Goal: Transaction & Acquisition: Obtain resource

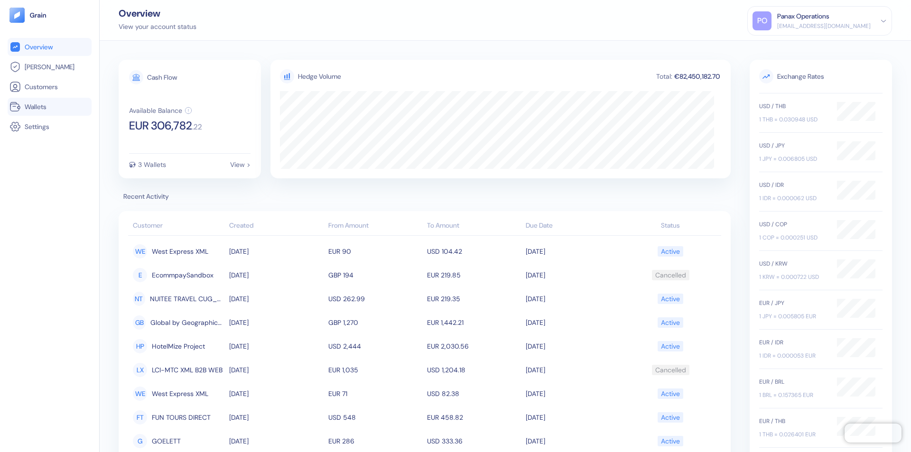
click at [49, 107] on link "Wallets" at bounding box center [49, 106] width 80 height 11
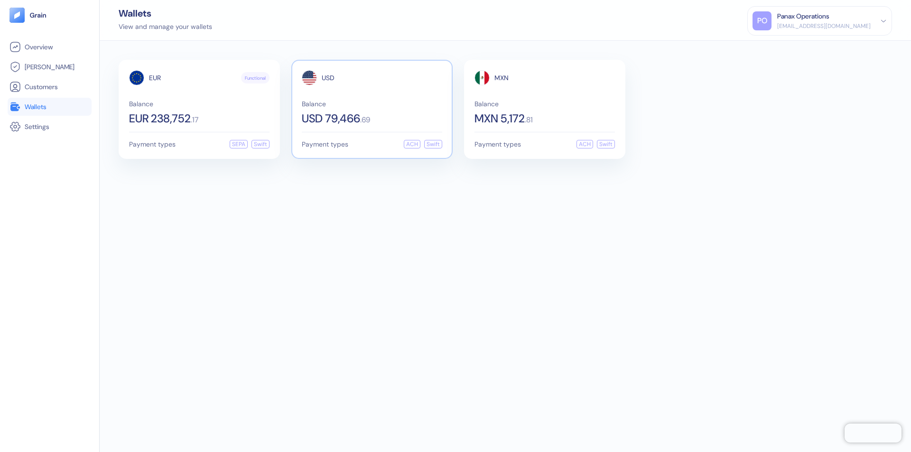
click at [328, 78] on span "USD" at bounding box center [328, 77] width 13 height 7
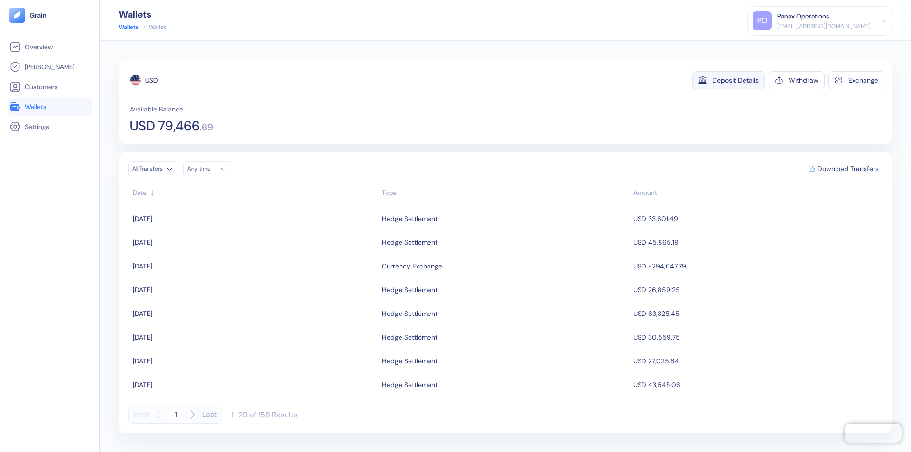
click at [735, 80] on div "Deposit Details" at bounding box center [735, 80] width 46 height 7
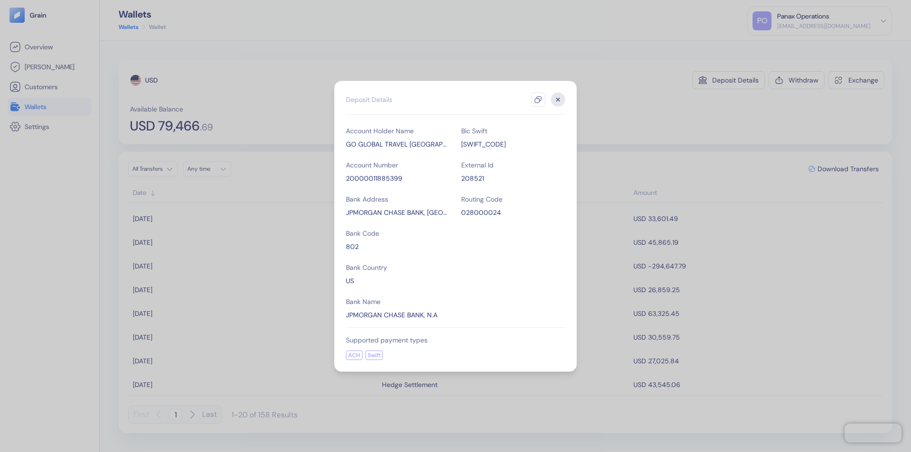
click at [538, 100] on icon "button" at bounding box center [538, 100] width 8 height 8
click at [558, 100] on icon "button" at bounding box center [558, 99] width 3 height 3
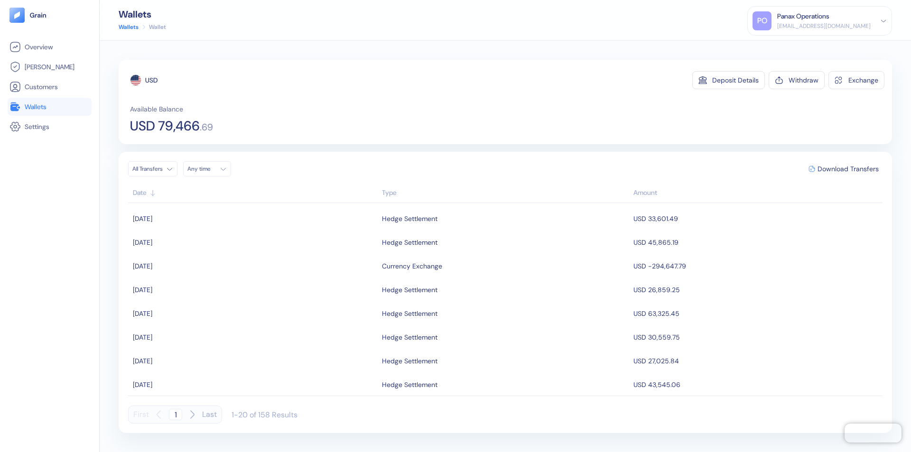
click at [210, 169] on div "Any time" at bounding box center [201, 169] width 28 height 8
click at [266, 258] on button "24" at bounding box center [265, 257] width 11 height 11
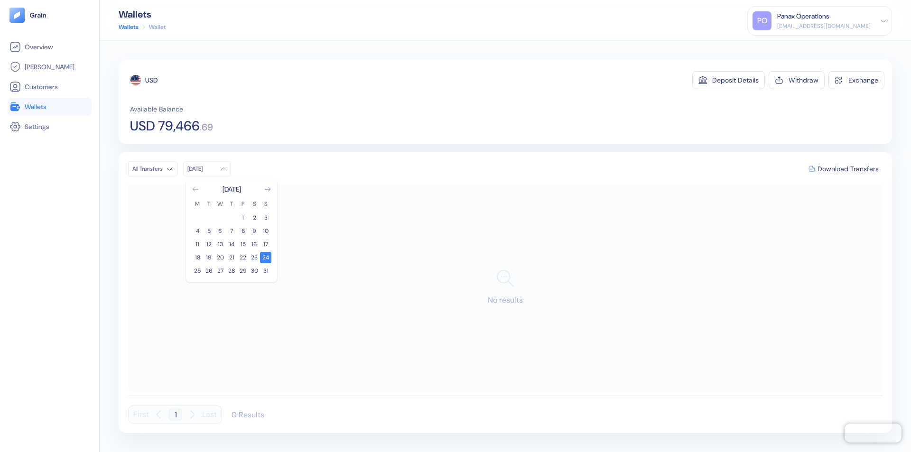
click at [195, 189] on icon "Go to previous month" at bounding box center [195, 189] width 5 height 4
click at [243, 258] on button "25" at bounding box center [242, 257] width 11 height 11
click at [151, 80] on div "USD" at bounding box center [151, 79] width 12 height 9
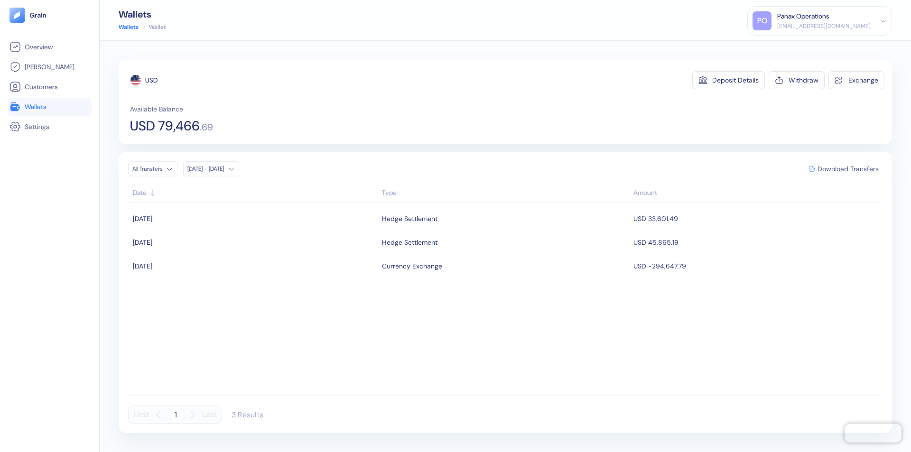
click at [848, 169] on span "Download Transfers" at bounding box center [847, 169] width 61 height 7
click at [49, 107] on link "Wallets" at bounding box center [49, 106] width 80 height 11
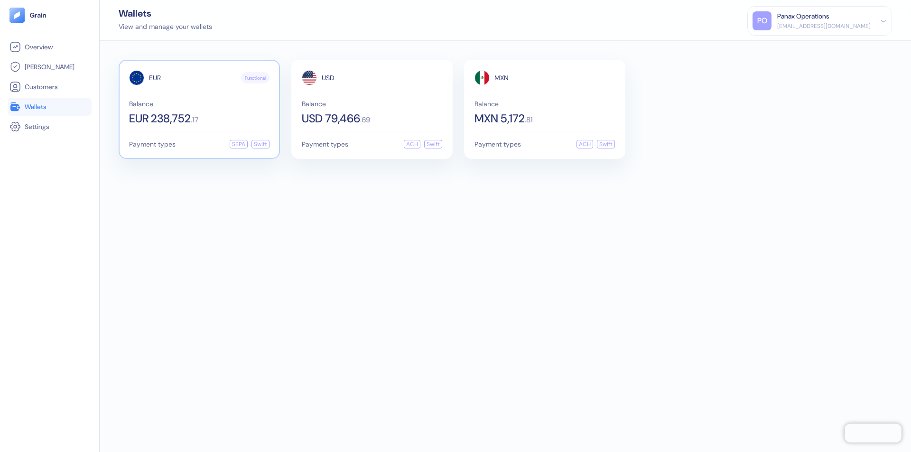
click at [155, 78] on span "EUR" at bounding box center [155, 77] width 12 height 7
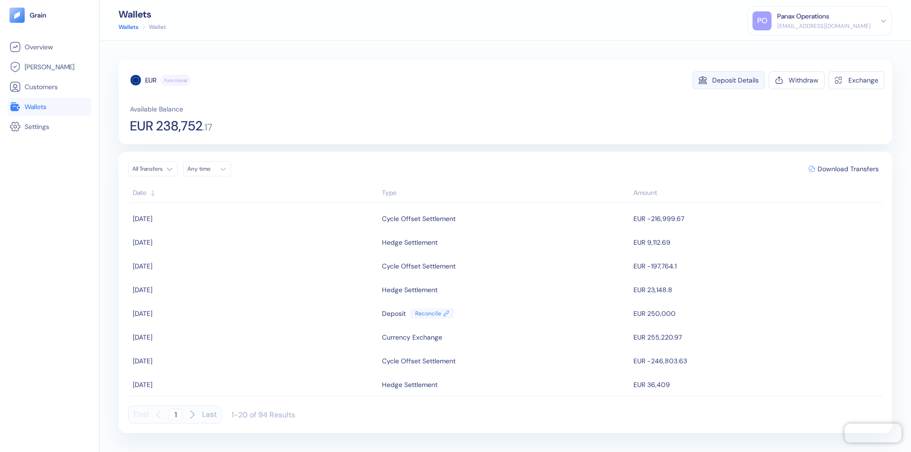
click at [735, 80] on div "Deposit Details" at bounding box center [735, 80] width 46 height 7
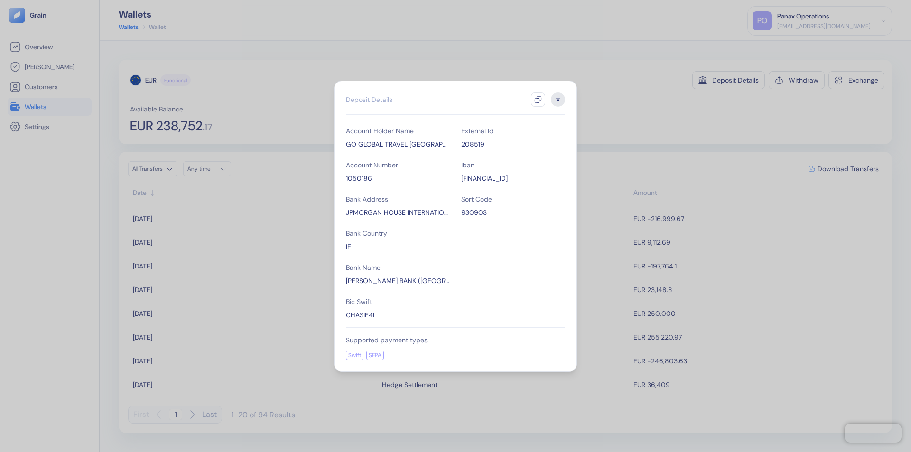
click at [538, 100] on icon "button" at bounding box center [538, 100] width 8 height 8
click at [558, 100] on icon "button" at bounding box center [558, 99] width 3 height 3
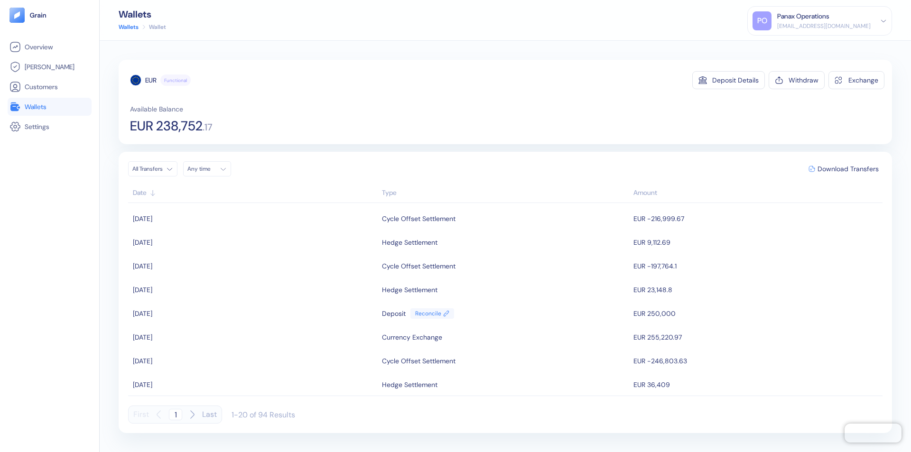
click at [210, 169] on div "Any time" at bounding box center [201, 169] width 28 height 8
click at [266, 258] on button "24" at bounding box center [265, 257] width 11 height 11
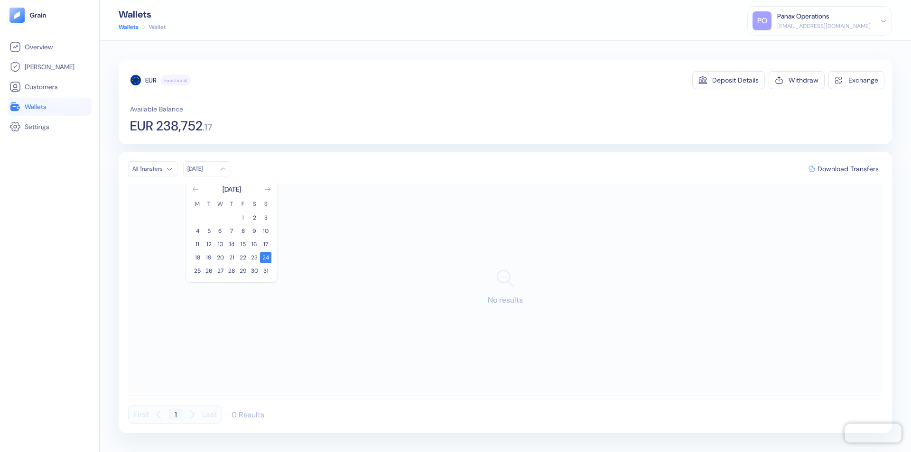
click at [195, 189] on icon "Go to previous month" at bounding box center [195, 189] width 5 height 4
click at [243, 258] on button "25" at bounding box center [242, 257] width 11 height 11
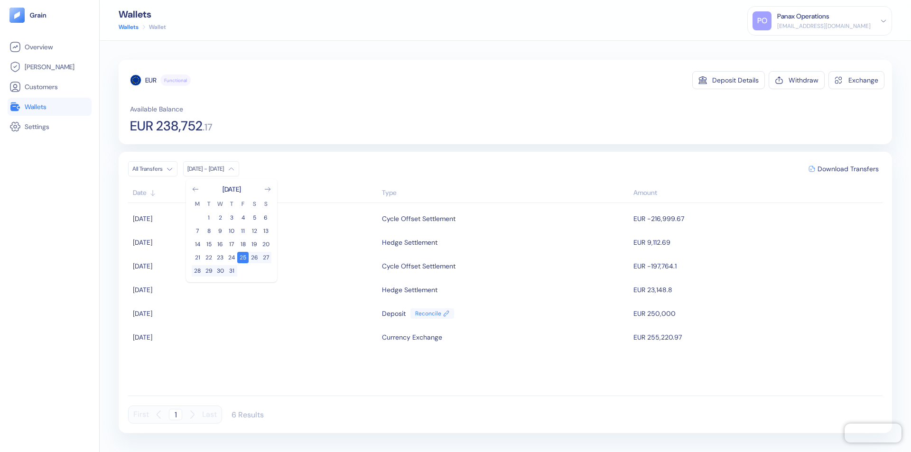
click at [151, 80] on div "EUR" at bounding box center [150, 79] width 11 height 9
click at [848, 169] on span "Download Transfers" at bounding box center [847, 169] width 61 height 7
click at [49, 107] on link "Wallets" at bounding box center [49, 106] width 80 height 11
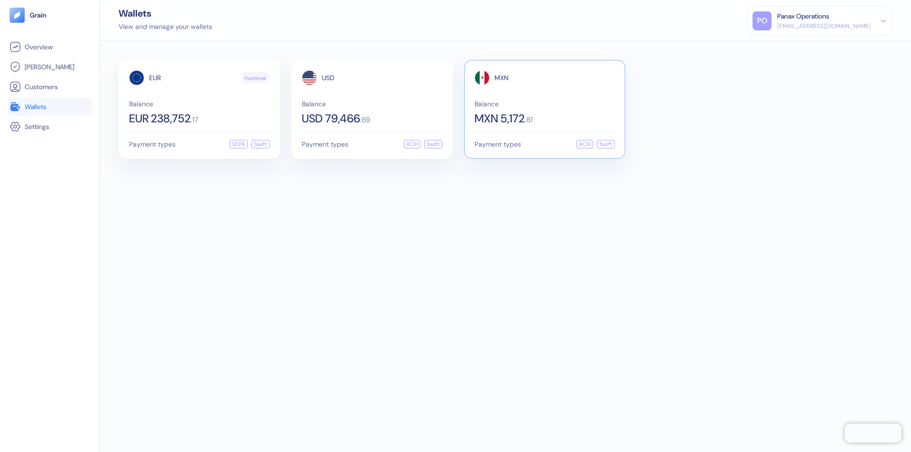
click at [501, 78] on span "MXN" at bounding box center [501, 77] width 14 height 7
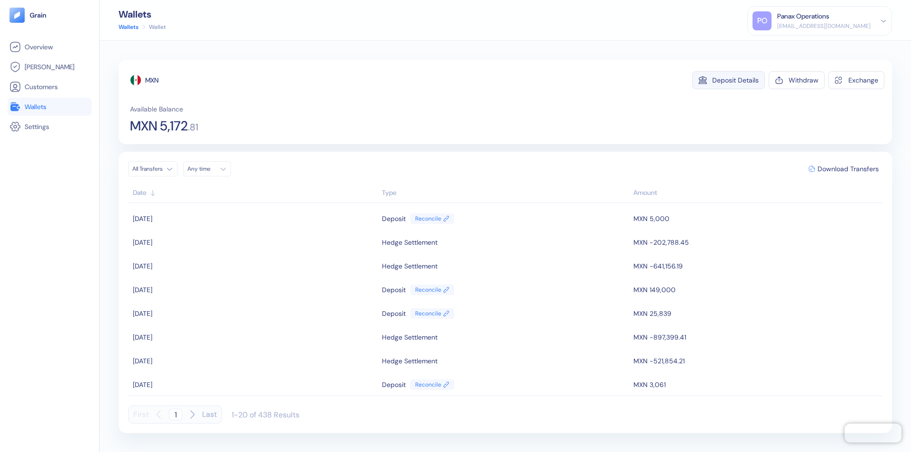
click at [735, 80] on div "Deposit Details" at bounding box center [735, 80] width 46 height 7
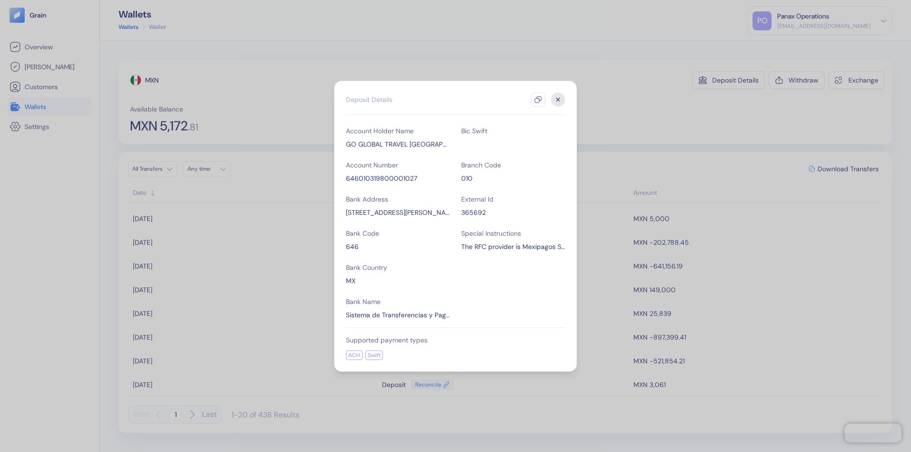
click at [538, 100] on icon "button" at bounding box center [538, 100] width 8 height 8
click at [558, 100] on icon "button" at bounding box center [558, 99] width 3 height 3
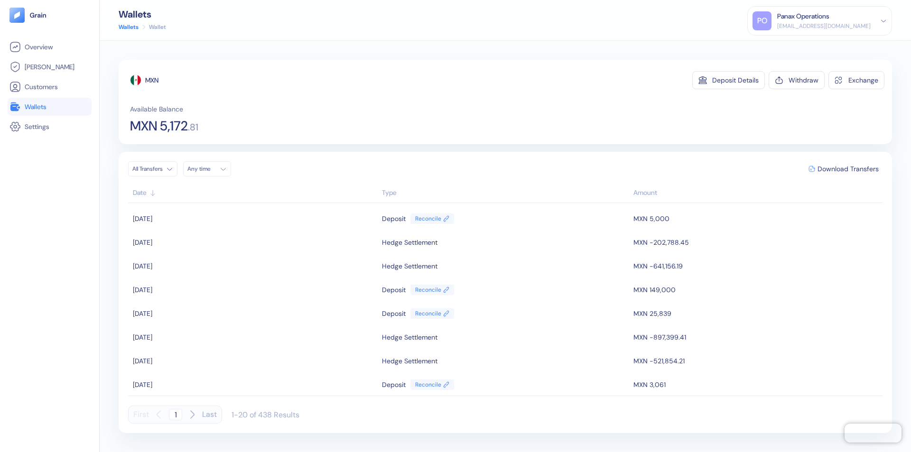
click at [210, 169] on div "Any time" at bounding box center [201, 169] width 28 height 8
click at [266, 258] on button "24" at bounding box center [265, 257] width 11 height 11
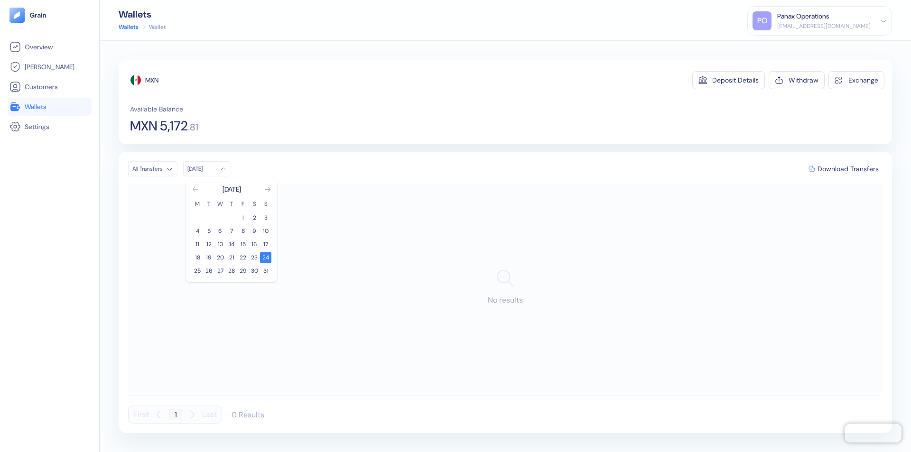
click at [195, 189] on icon "Go to previous month" at bounding box center [195, 189] width 5 height 4
click at [243, 258] on button "25" at bounding box center [242, 257] width 11 height 11
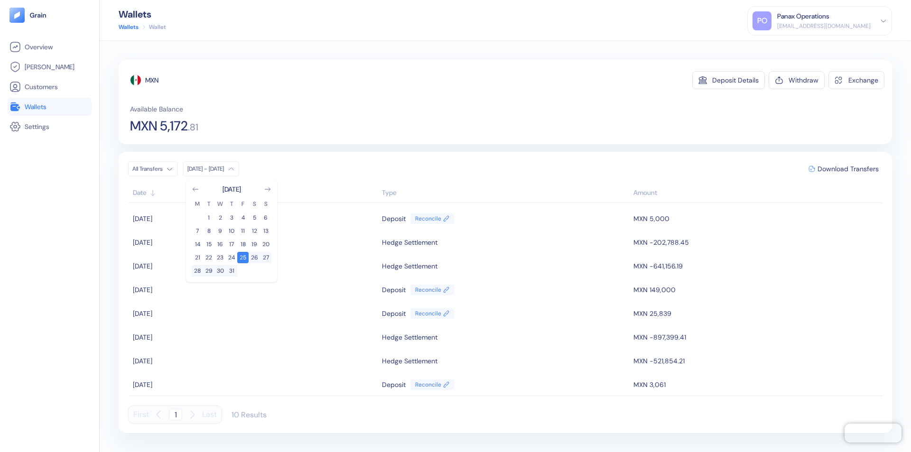
click at [152, 80] on div "MXN" at bounding box center [151, 79] width 13 height 9
click at [848, 169] on span "Download Transfers" at bounding box center [847, 169] width 61 height 7
click at [829, 21] on div "Panax Operations" at bounding box center [803, 16] width 52 height 10
click at [791, 47] on div "Sign Out" at bounding box center [778, 47] width 26 height 10
